Goal: Information Seeking & Learning: Understand process/instructions

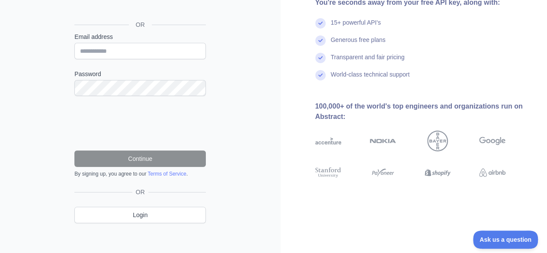
scroll to position [100, 0]
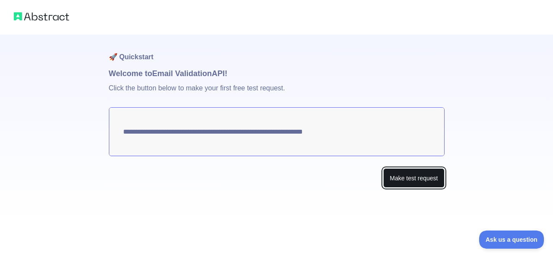
click at [397, 175] on button "Make test request" at bounding box center [414, 177] width 61 height 19
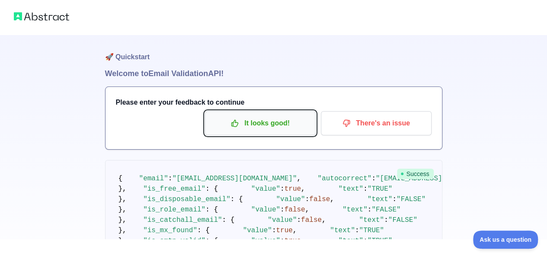
click at [278, 122] on p "It looks good!" at bounding box center [260, 123] width 98 height 15
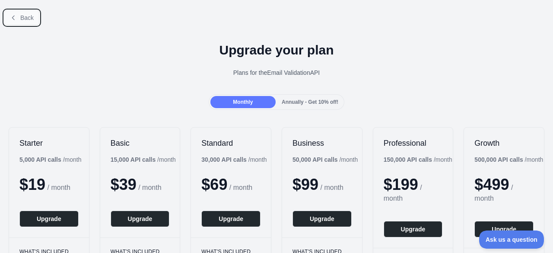
click at [16, 18] on icon at bounding box center [13, 17] width 7 height 7
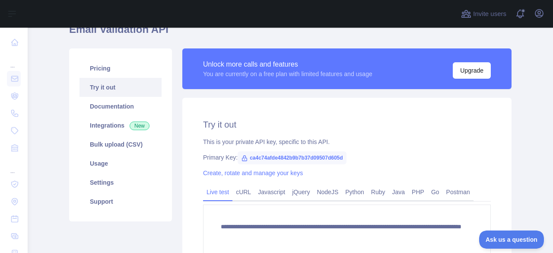
scroll to position [86, 0]
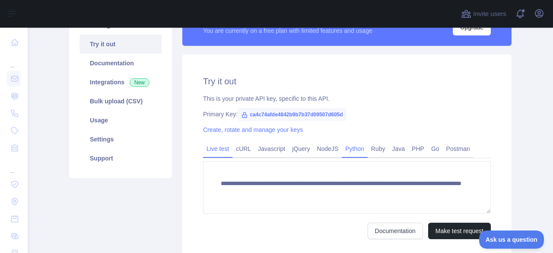
click at [345, 146] on link "Python" at bounding box center [355, 149] width 26 height 14
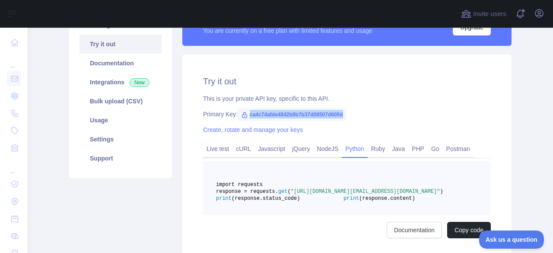
drag, startPoint x: 246, startPoint y: 115, endPoint x: 340, endPoint y: 116, distance: 94.3
click at [340, 116] on span "ca4c74afde4842b9b7b37d09507d605d" at bounding box center [292, 114] width 109 height 13
copy span "ca4c74afde4842b9b7b37d09507d605d"
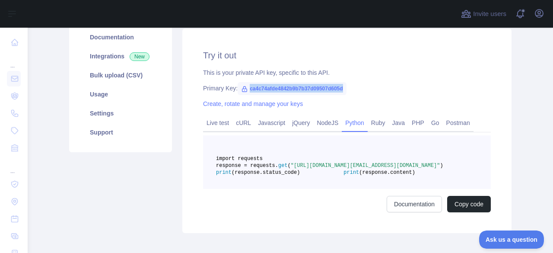
scroll to position [130, 0]
